Goal: Check status

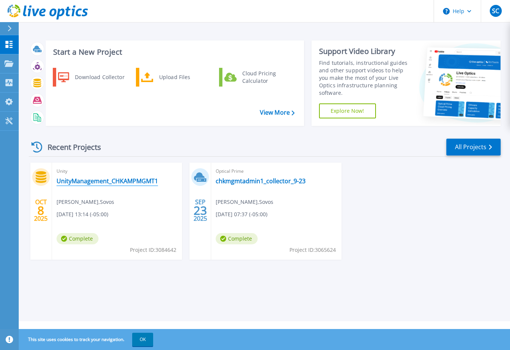
click at [105, 181] on link "UnityManagement_CHKAMPMGMT1" at bounding box center [108, 180] width 102 height 7
click at [124, 182] on link "UnityManagement_CHKAMPMGMT1" at bounding box center [108, 180] width 102 height 7
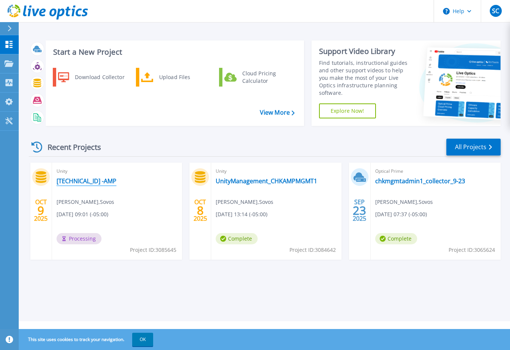
click at [91, 182] on link "10.250.22.13 -AMP" at bounding box center [87, 180] width 60 height 7
click at [97, 181] on link "10.250.22.13 -AMP" at bounding box center [87, 180] width 60 height 7
click at [342, 302] on div "Start a New Project Download Collector Upload Files Cloud Pricing Calculator Vi…" at bounding box center [265, 160] width 492 height 321
click at [93, 184] on link "[TECHNICAL_ID] -AMP" at bounding box center [87, 180] width 60 height 7
click at [282, 179] on link "UnityManagement_CHKAMPMGMT1" at bounding box center [267, 180] width 102 height 7
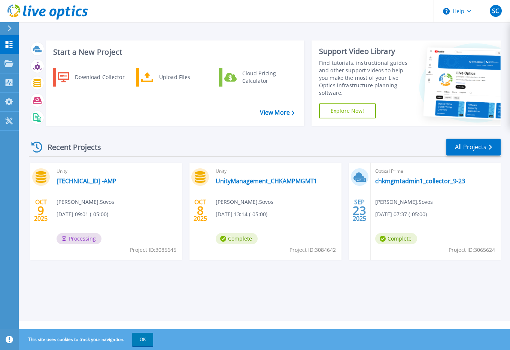
click at [104, 176] on div "Unity 10.250.22.13 -AMP Sebastian Cifuentes , Sovos 10/09/2025, 09:01 (-05:00) …" at bounding box center [117, 211] width 130 height 97
click at [84, 179] on link "[TECHNICAL_ID] -AMP" at bounding box center [87, 180] width 60 height 7
click at [153, 133] on div "Recent Projects All Projects OCT 9 2025 Unity 10.250.22.13 -AMP Sebastian Cifue…" at bounding box center [265, 206] width 472 height 149
click at [247, 181] on link "UnityManagement_CHKAMPMGMT1" at bounding box center [267, 180] width 102 height 7
drag, startPoint x: 172, startPoint y: 253, endPoint x: 193, endPoint y: 254, distance: 20.6
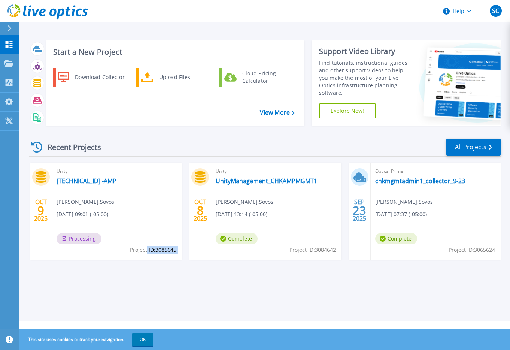
click at [193, 254] on div "[DATE] Unity [TECHNICAL_ID] -AMP [PERSON_NAME] , Sovos [DATE] 09:01 (-05:00) Pr…" at bounding box center [262, 219] width 478 height 112
click at [199, 272] on div "[DATE] Unity [TECHNICAL_ID] -AMP [PERSON_NAME] , Sovos [DATE] 09:01 (-05:00) Pr…" at bounding box center [262, 219] width 478 height 112
click at [325, 150] on div "Recent Projects All Projects" at bounding box center [265, 147] width 472 height 19
drag, startPoint x: 90, startPoint y: 179, endPoint x: 53, endPoint y: 181, distance: 37.1
click at [53, 181] on div "Unity 10.250.22.13 -AMP Sebastian Cifuentes , Sovos 10/09/2025, 09:01 (-05:00) …" at bounding box center [117, 211] width 130 height 97
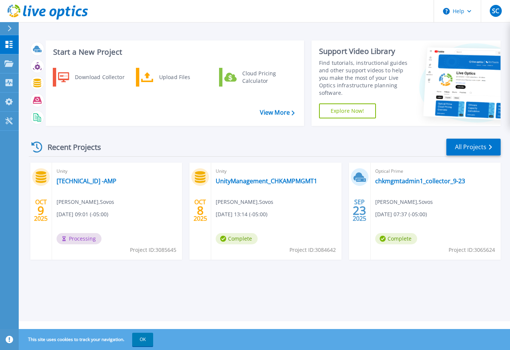
click at [231, 328] on footer "Privacy Policy Cookies Ads & Email Telemetry EULA Support Version: 26.3.9.2 © 2…" at bounding box center [264, 332] width 492 height 22
click at [263, 177] on link "UnityManagement_CHKAMPMGMT1" at bounding box center [267, 180] width 102 height 7
drag, startPoint x: 172, startPoint y: 32, endPoint x: 170, endPoint y: 38, distance: 6.6
click at [173, 32] on div "Start a New Project Download Collector Upload Files Cloud Pricing Calculator Vi…" at bounding box center [265, 160] width 492 height 321
drag, startPoint x: 114, startPoint y: 182, endPoint x: 54, endPoint y: 184, distance: 60.7
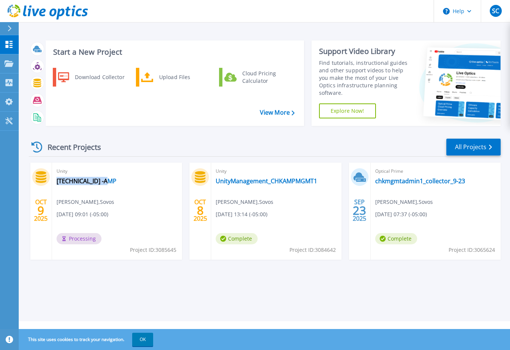
click at [54, 184] on div "Unity 10.250.22.13 -AMP Sebastian Cifuentes , Sovos 10/09/2025, 09:01 (-05:00) …" at bounding box center [117, 211] width 130 height 97
copy link "[TECHNICAL_ID] -AMP"
click at [290, 154] on div "Recent Projects All Projects" at bounding box center [265, 147] width 472 height 19
click at [74, 182] on link "[TECHNICAL_ID] -AMP" at bounding box center [87, 180] width 60 height 7
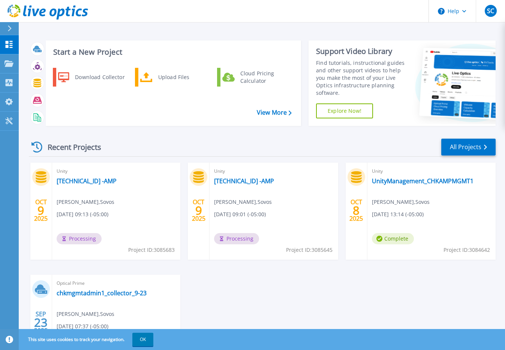
click at [239, 242] on span "Processing" at bounding box center [236, 238] width 45 height 11
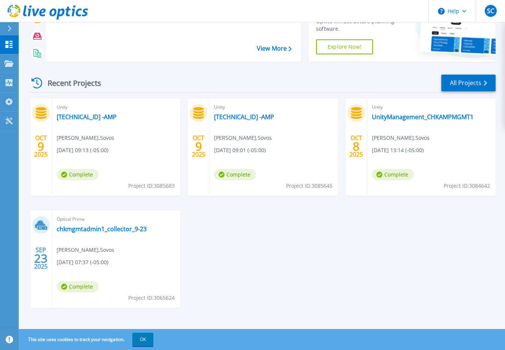
scroll to position [65, 0]
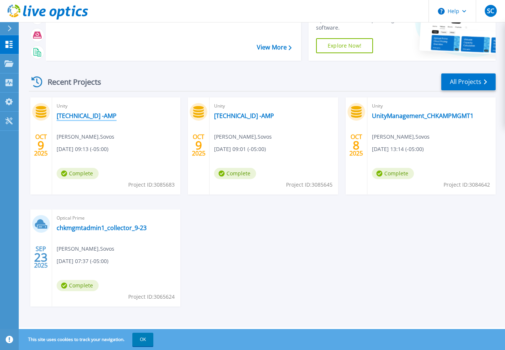
click at [89, 118] on link "[TECHNICAL_ID] -AMP" at bounding box center [87, 115] width 60 height 7
click at [238, 117] on link "[TECHNICAL_ID] -AMP" at bounding box center [244, 115] width 60 height 7
click at [389, 116] on link "UnityManagement_CHKAMPMGMT1" at bounding box center [423, 115] width 102 height 7
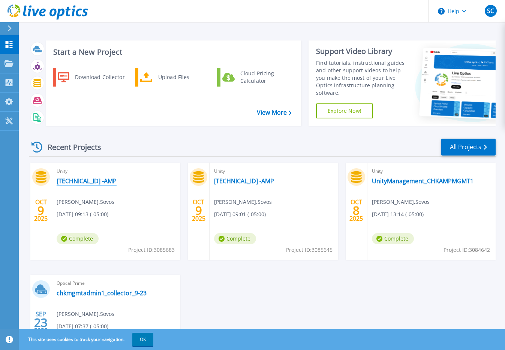
click at [86, 180] on link "[TECHNICAL_ID] -AMP" at bounding box center [87, 180] width 60 height 7
click at [257, 182] on link "[TECHNICAL_ID] -AMP" at bounding box center [244, 180] width 60 height 7
click at [376, 15] on header "Help SC End User [PERSON_NAME] [PERSON_NAME][EMAIL_ADDRESS][DOMAIN_NAME] Sovos …" at bounding box center [252, 11] width 505 height 22
click at [392, 180] on link "UnityManagement_CHKAMPMGMT1" at bounding box center [423, 180] width 102 height 7
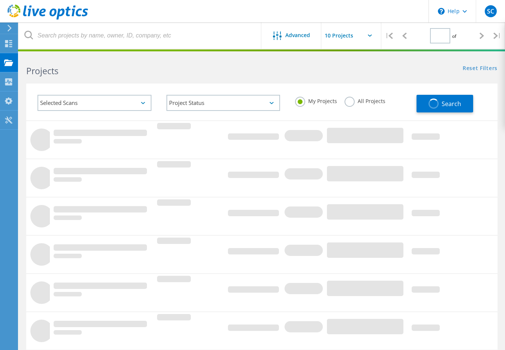
type input "1"
